Goal: Task Accomplishment & Management: Complete application form

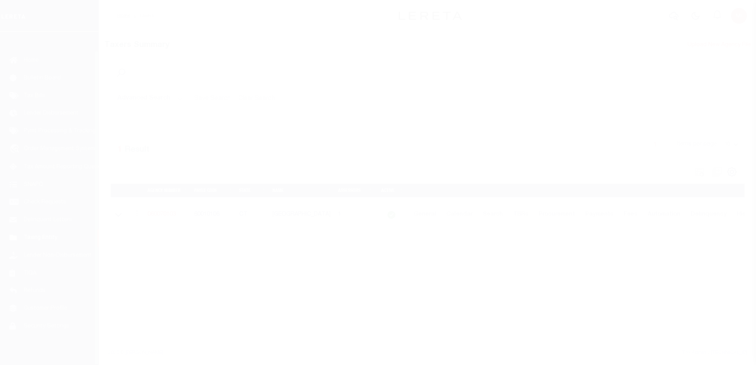
scroll to position [20, 0]
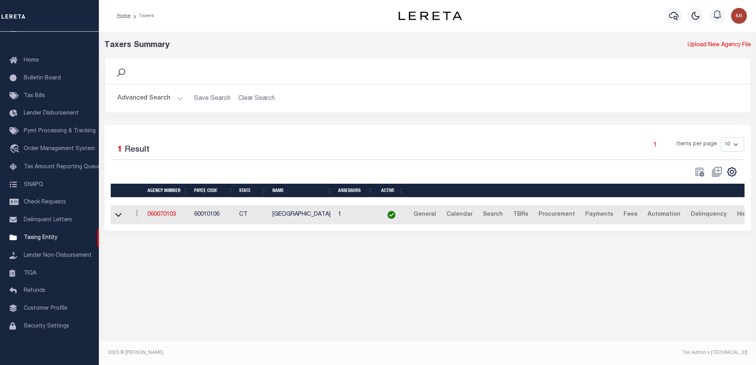
drag, startPoint x: 160, startPoint y: 216, endPoint x: 309, endPoint y: 223, distance: 148.5
click at [160, 216] on link "060070103" at bounding box center [162, 215] width 28 height 6
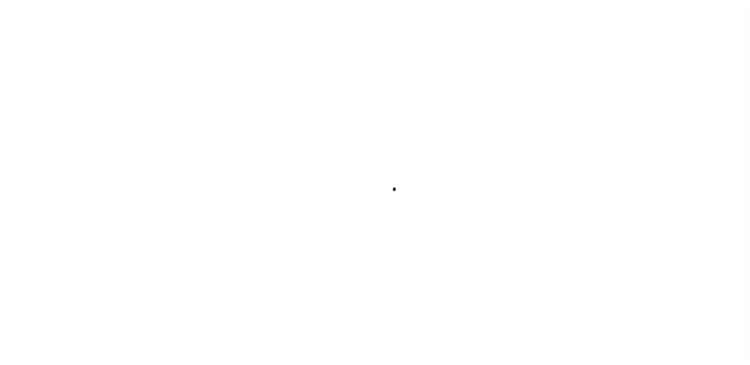
select select
checkbox input "false"
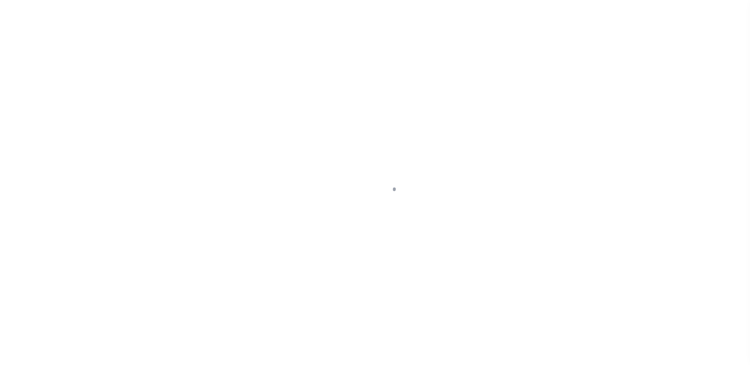
checkbox input "false"
type input "900104002"
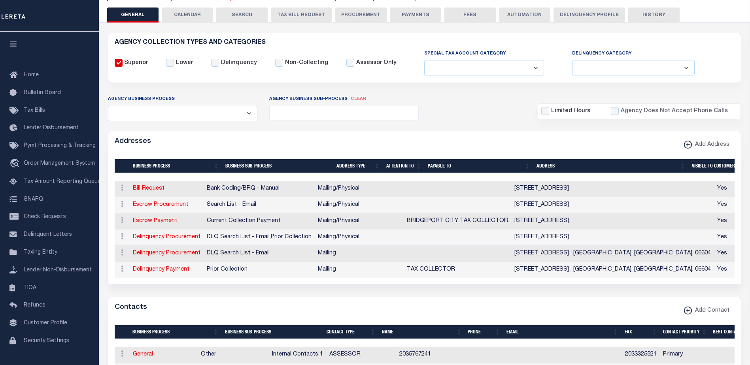
scroll to position [119, 0]
